Goal: Check status: Check status

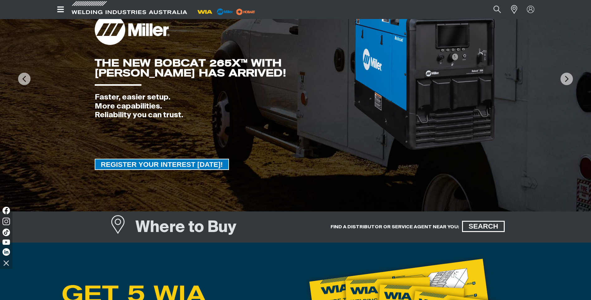
scroll to position [62, 0]
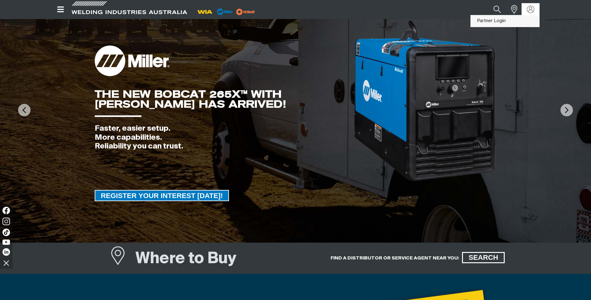
click at [501, 24] on link "Partner Login" at bounding box center [505, 21] width 69 height 12
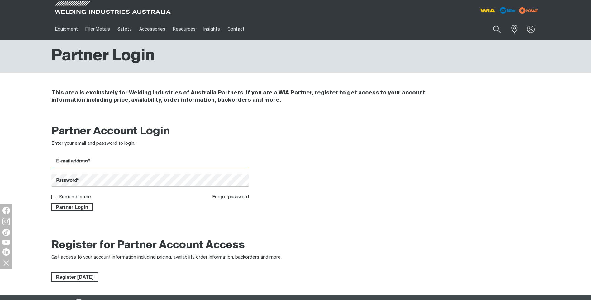
type input "[PERSON_NAME][EMAIL_ADDRESS][DOMAIN_NAME]"
click at [54, 198] on input "Remember me" at bounding box center [53, 196] width 4 height 4
checkbox input "true"
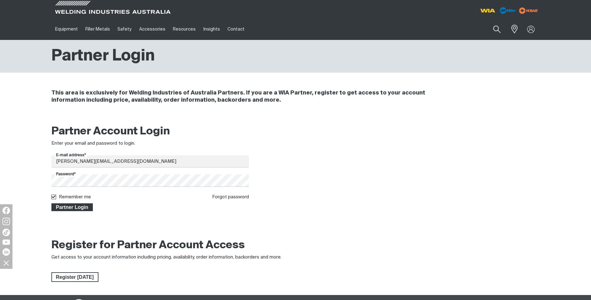
click at [66, 207] on span "Partner Login" at bounding box center [72, 207] width 41 height 8
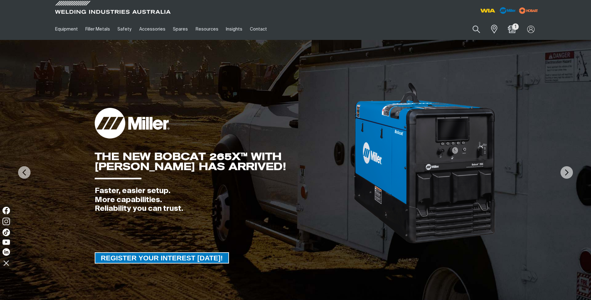
scroll to position [62, 0]
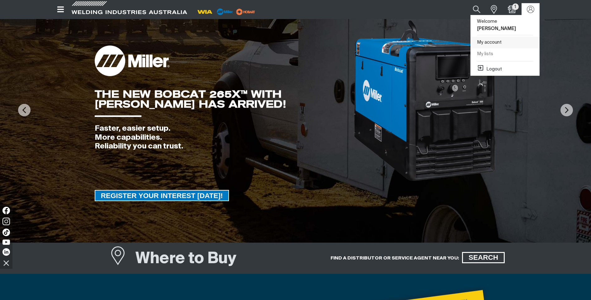
click at [494, 37] on link "My account" at bounding box center [505, 43] width 69 height 12
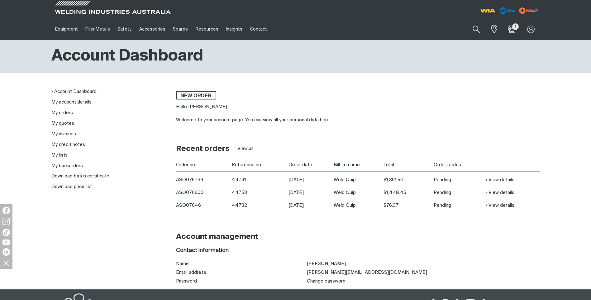
click at [54, 133] on link "My invoices" at bounding box center [63, 134] width 25 height 5
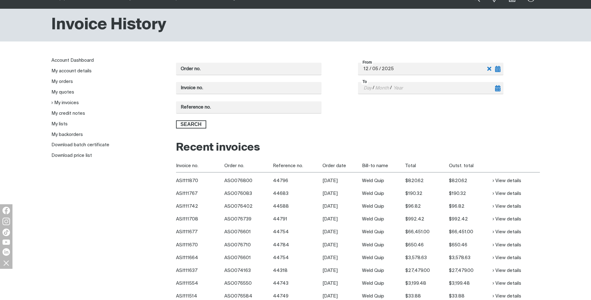
scroll to position [62, 0]
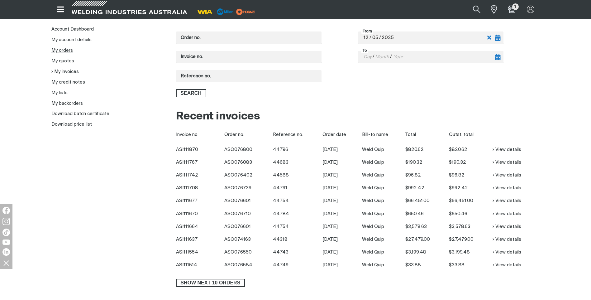
click at [67, 50] on link "My orders" at bounding box center [62, 50] width 22 height 5
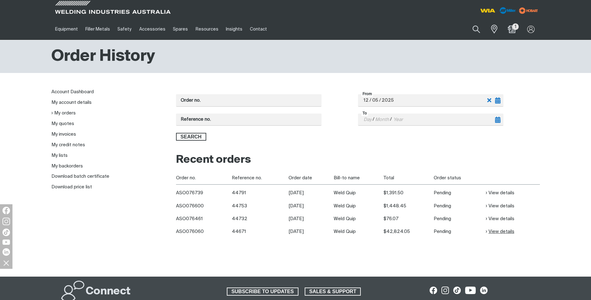
click at [492, 231] on link "View details" at bounding box center [500, 231] width 29 height 7
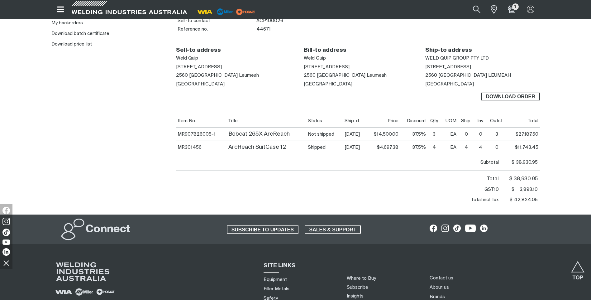
scroll to position [62, 0]
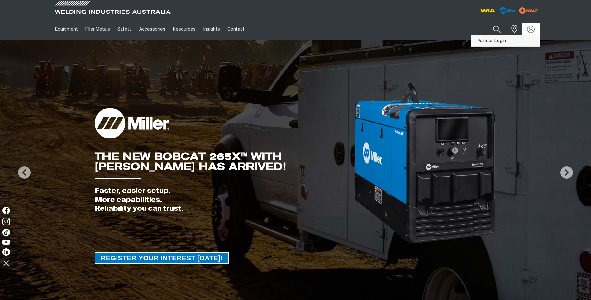
click at [503, 40] on link "Partner Login" at bounding box center [505, 41] width 69 height 12
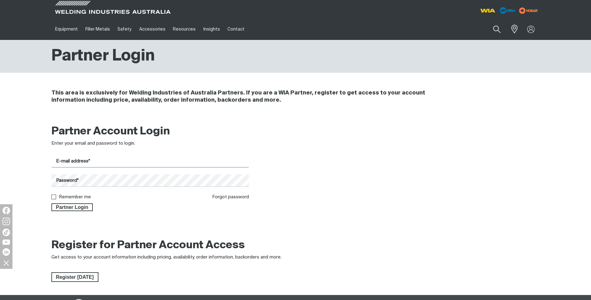
type input "[PERSON_NAME][EMAIL_ADDRESS][DOMAIN_NAME]"
click at [52, 198] on input "Remember me" at bounding box center [53, 196] width 4 height 4
checkbox input "true"
click at [80, 212] on div "Partner Account Login Enter your email and password to login. E-mail address* […" at bounding box center [295, 170] width 499 height 98
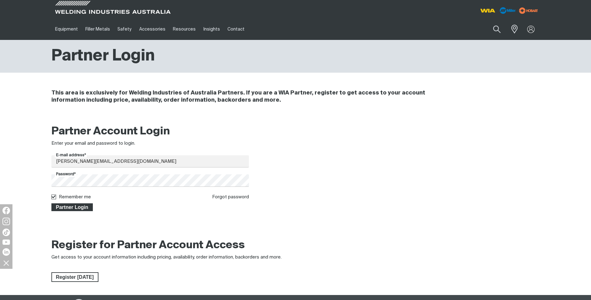
click at [84, 208] on span "Partner Login" at bounding box center [72, 207] width 41 height 8
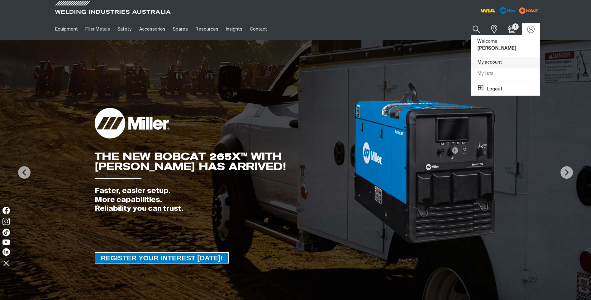
click at [488, 57] on link "My account" at bounding box center [505, 63] width 69 height 12
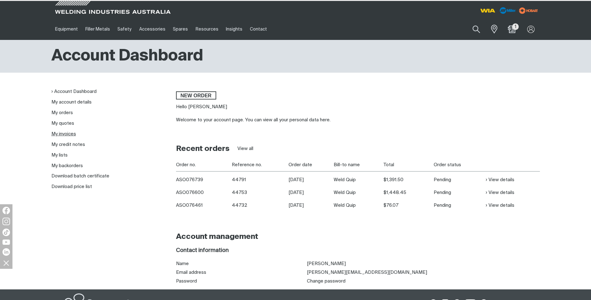
click at [55, 134] on link "My invoices" at bounding box center [63, 134] width 25 height 5
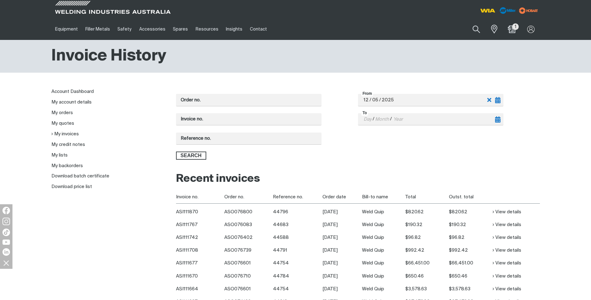
scroll to position [62, 0]
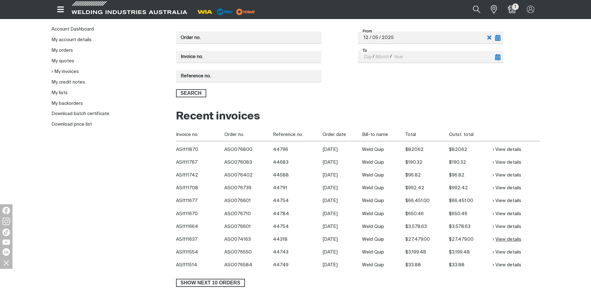
click at [504, 237] on link "View details" at bounding box center [507, 239] width 29 height 7
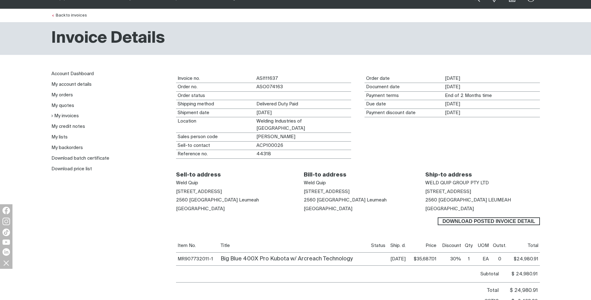
scroll to position [62, 0]
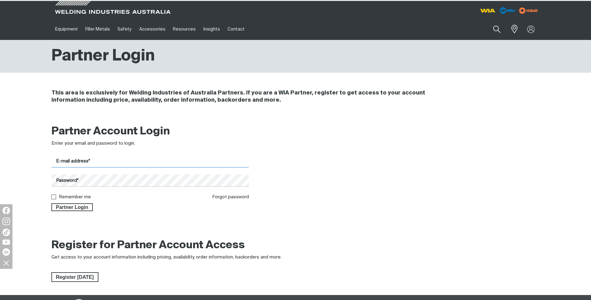
type input "[PERSON_NAME][EMAIL_ADDRESS][DOMAIN_NAME]"
